Goal: Task Accomplishment & Management: Use online tool/utility

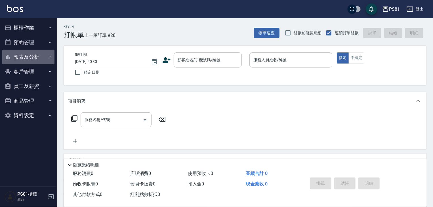
click at [22, 55] on button "報表及分析" at bounding box center [28, 57] width 52 height 15
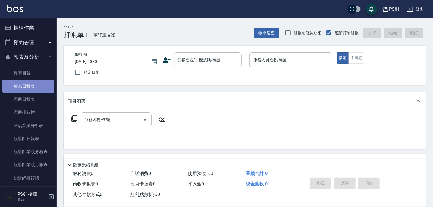
click at [30, 85] on link "店家日報表" at bounding box center [28, 86] width 52 height 13
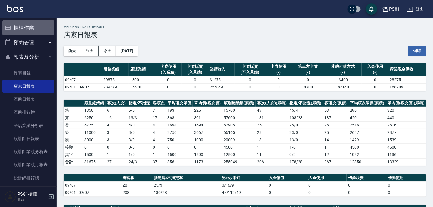
click at [40, 26] on button "櫃檯作業" at bounding box center [28, 27] width 52 height 15
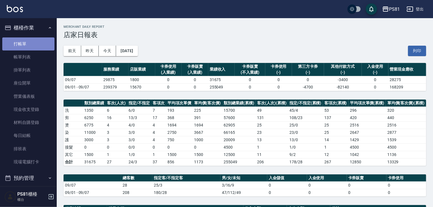
click at [37, 46] on link "打帳單" at bounding box center [28, 43] width 52 height 13
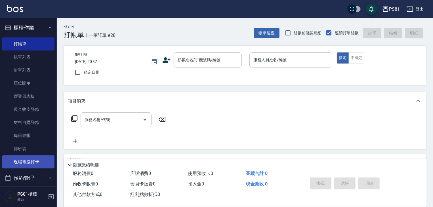
click at [18, 164] on link "現場電腦打卡" at bounding box center [28, 162] width 52 height 13
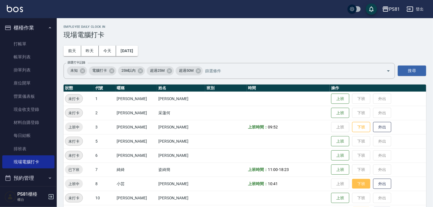
click at [360, 185] on button "下班" at bounding box center [361, 184] width 18 height 10
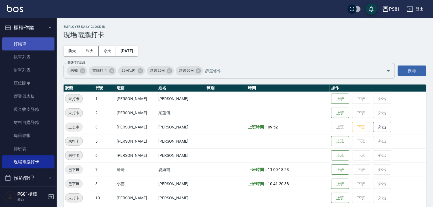
click at [10, 42] on link "打帳單" at bounding box center [28, 43] width 52 height 13
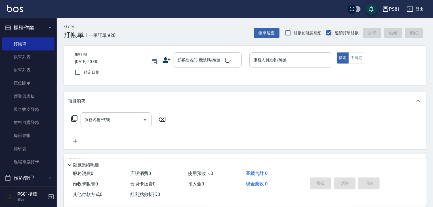
click at [110, 35] on span "上一筆訂單:#28" at bounding box center [100, 35] width 32 height 7
click at [27, 164] on link "現場電腦打卡" at bounding box center [28, 162] width 52 height 13
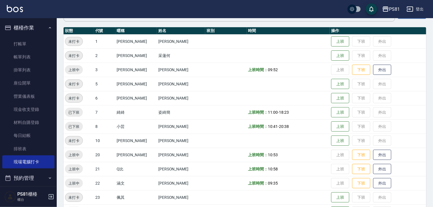
scroll to position [53, 0]
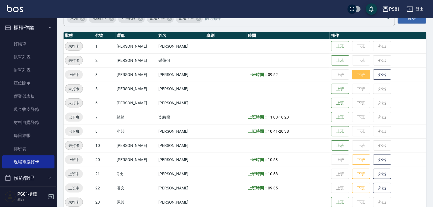
click at [354, 74] on button "下班" at bounding box center [361, 75] width 18 height 10
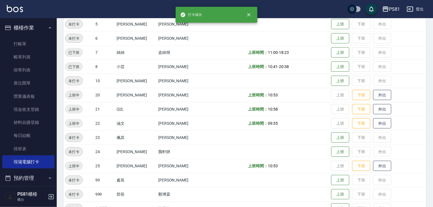
scroll to position [118, 0]
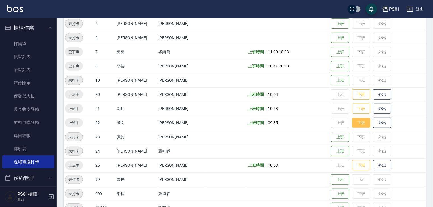
click at [356, 124] on button "下班" at bounding box center [361, 123] width 18 height 10
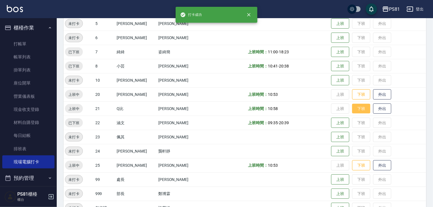
click at [355, 106] on button "下班" at bounding box center [361, 109] width 18 height 10
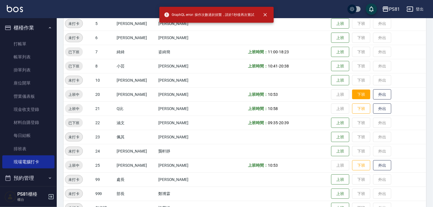
click at [352, 92] on button "下班" at bounding box center [361, 95] width 18 height 10
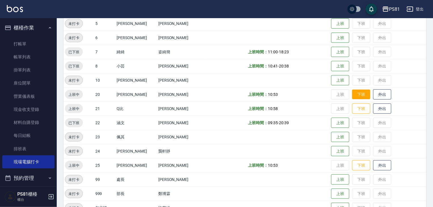
click at [352, 92] on button "下班" at bounding box center [361, 95] width 18 height 10
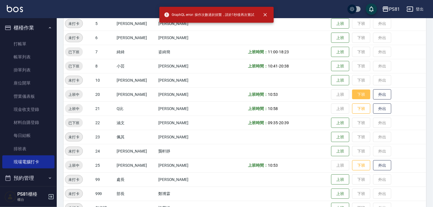
click at [352, 92] on button "下班" at bounding box center [361, 95] width 18 height 10
click at [355, 107] on button "下班" at bounding box center [361, 109] width 18 height 10
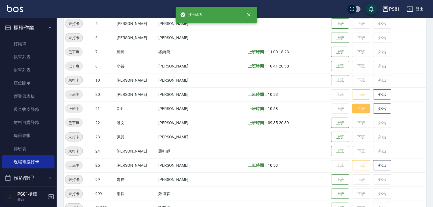
click at [355, 107] on button "下班" at bounding box center [361, 109] width 18 height 10
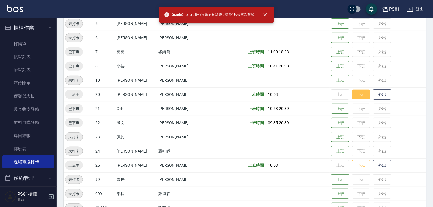
click at [353, 95] on button "下班" at bounding box center [361, 95] width 18 height 10
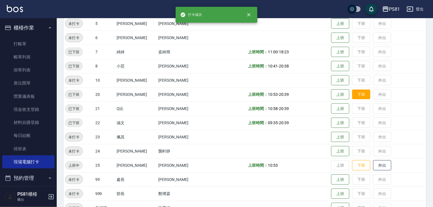
click at [353, 95] on td "上班 下班 外出" at bounding box center [378, 94] width 96 height 14
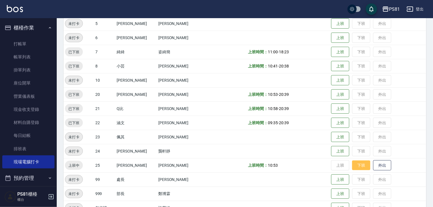
click at [355, 165] on button "下班" at bounding box center [361, 166] width 18 height 10
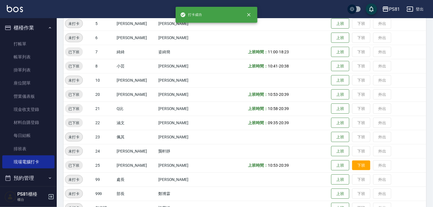
click at [355, 165] on td "上班 下班 外出" at bounding box center [378, 165] width 96 height 14
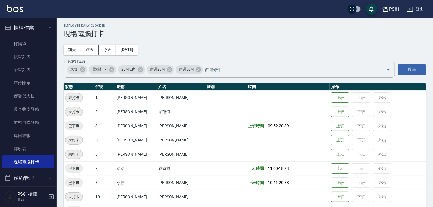
scroll to position [0, 0]
